Goal: Information Seeking & Learning: Learn about a topic

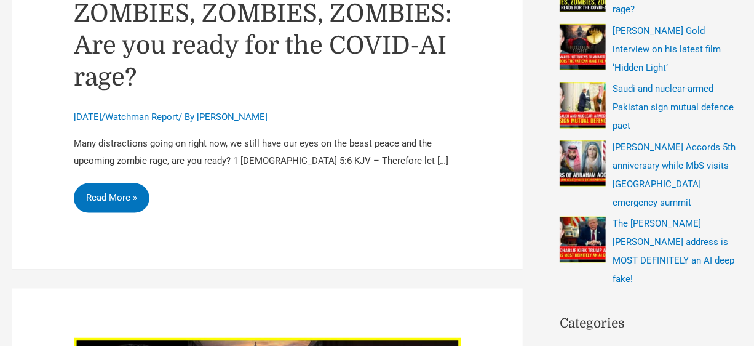
scroll to position [442, 0]
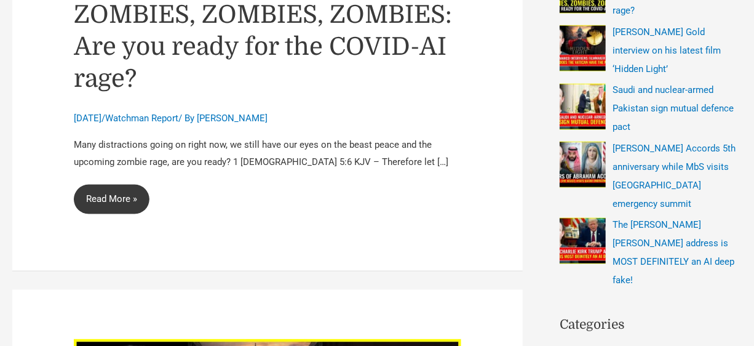
click at [119, 192] on link "ZOMBIES, ZOMBIES, ZOMBIES: Are you ready for the COVID-AI rage? Read More »" at bounding box center [112, 200] width 76 height 30
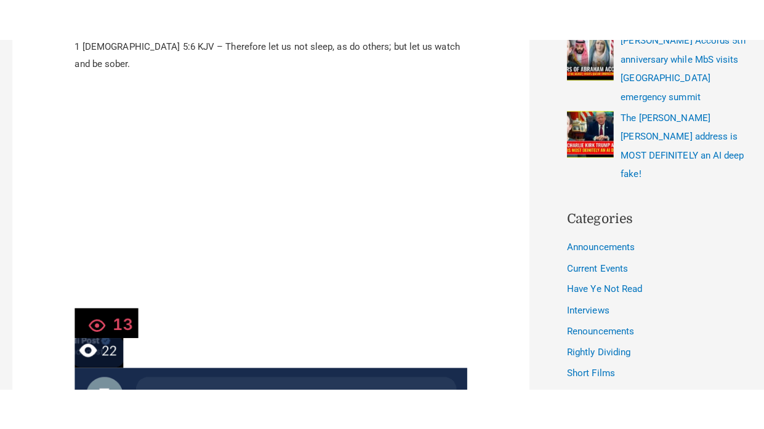
scroll to position [593, 0]
